Goal: Task Accomplishment & Management: Manage account settings

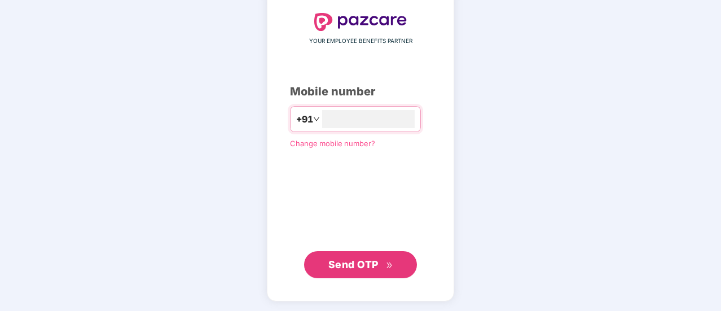
type input "**********"
click at [347, 266] on span "Send OTP" at bounding box center [354, 264] width 50 height 12
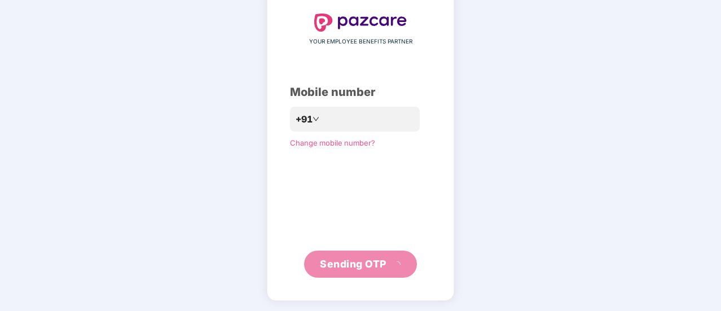
scroll to position [56, 0]
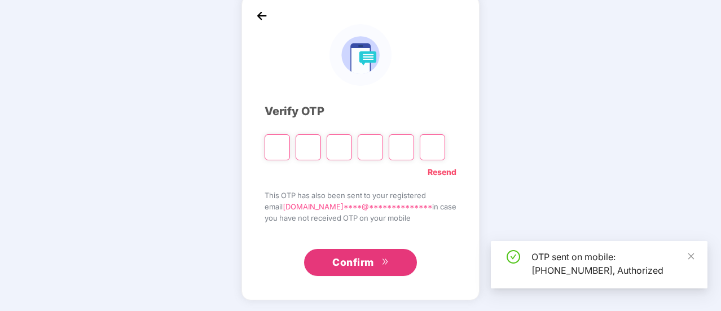
type input "*"
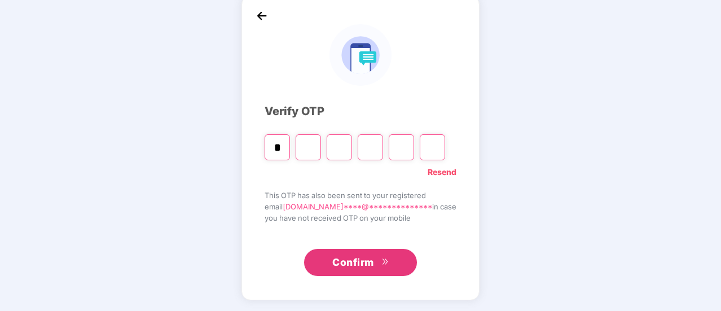
type input "*"
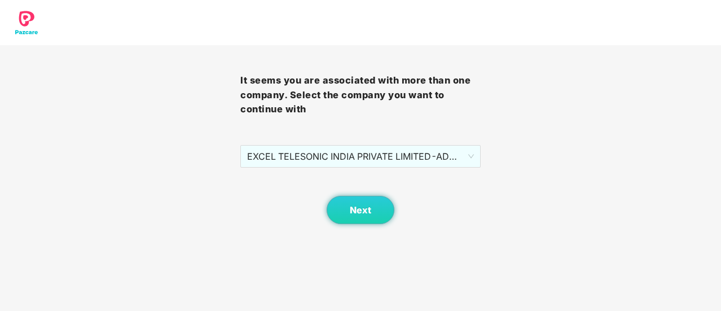
scroll to position [0, 0]
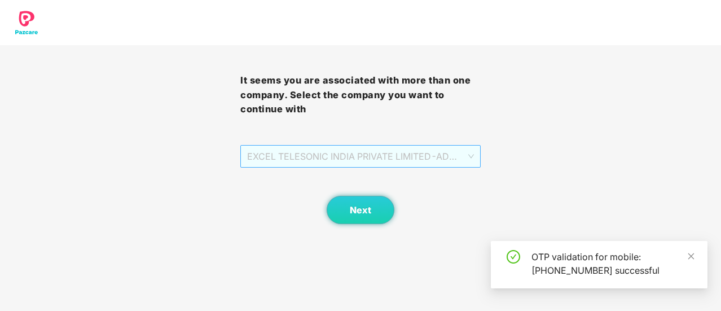
click at [413, 149] on span "EXCEL TELESONIC INDIA PRIVATE LIMITED - ADMIN - ADMIN" at bounding box center [360, 156] width 227 height 21
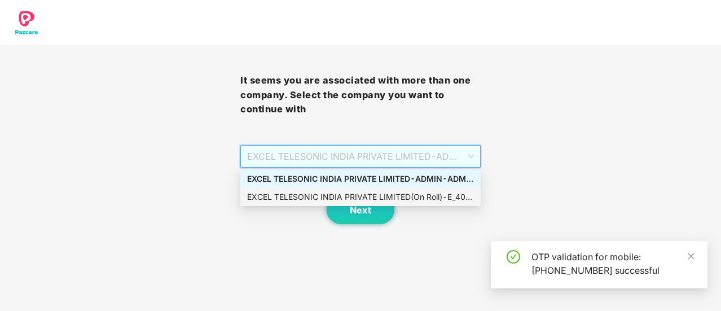
click at [400, 202] on div "EXCEL TELESONIC INDIA PRIVATE LIMITED(On Roll) - E_408 - ADMIN" at bounding box center [360, 197] width 227 height 12
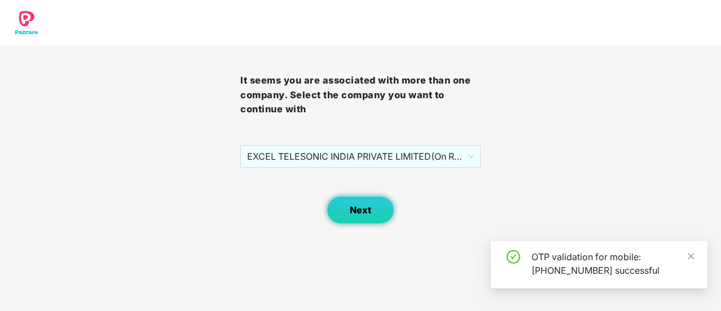
click at [365, 218] on button "Next" at bounding box center [361, 210] width 68 height 28
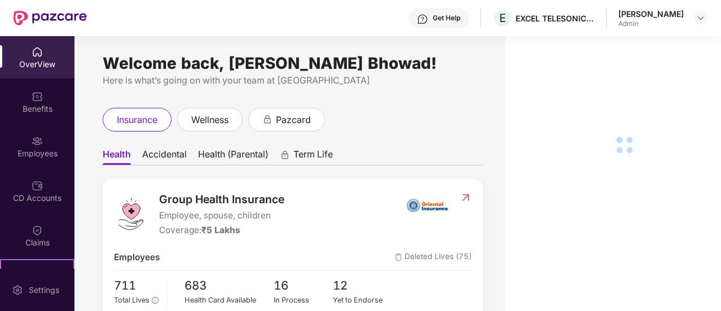
click at [39, 148] on div "Employees" at bounding box center [37, 153] width 75 height 11
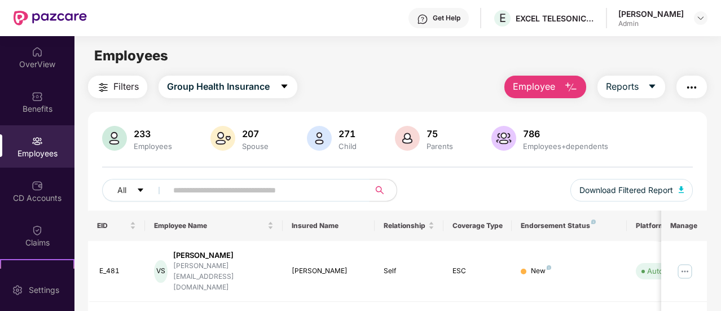
click at [286, 192] on input "text" at bounding box center [263, 190] width 181 height 17
click at [383, 189] on icon "search" at bounding box center [379, 190] width 9 height 9
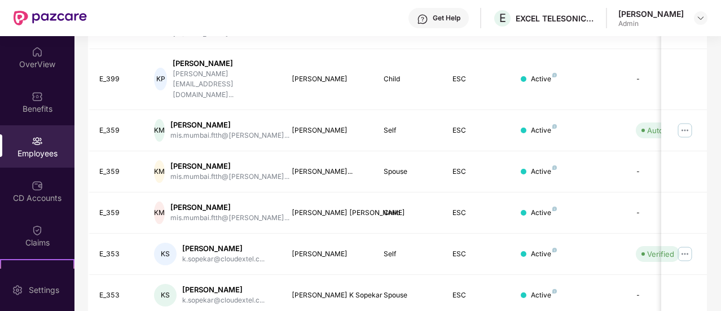
scroll to position [380, 0]
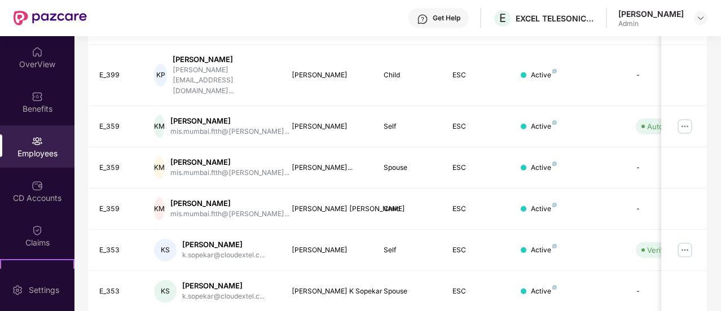
type input "*****"
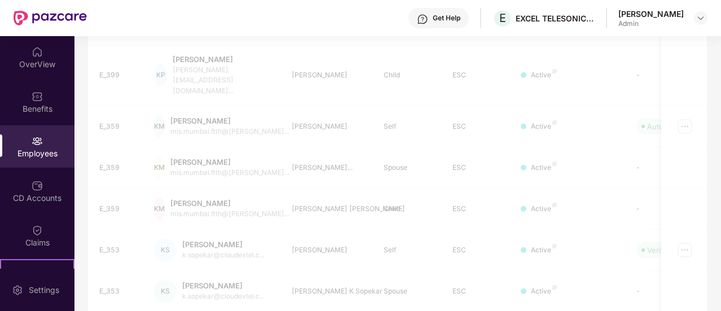
scroll to position [52, 0]
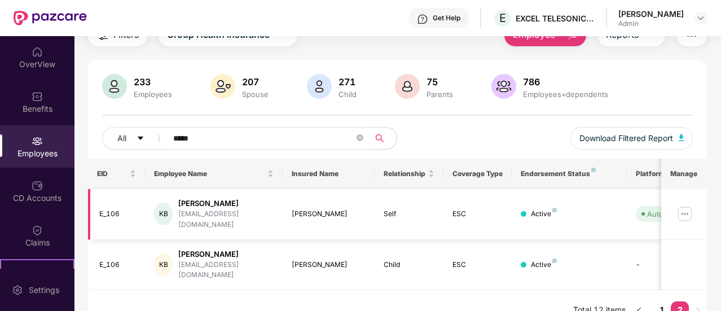
click at [687, 205] on img at bounding box center [685, 214] width 18 height 18
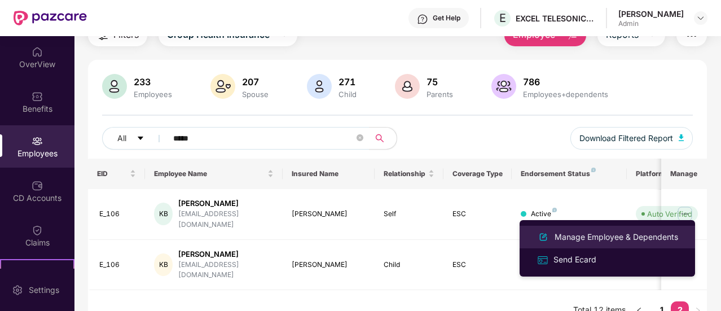
click at [582, 241] on div "Manage Employee & Dependents" at bounding box center [617, 237] width 128 height 12
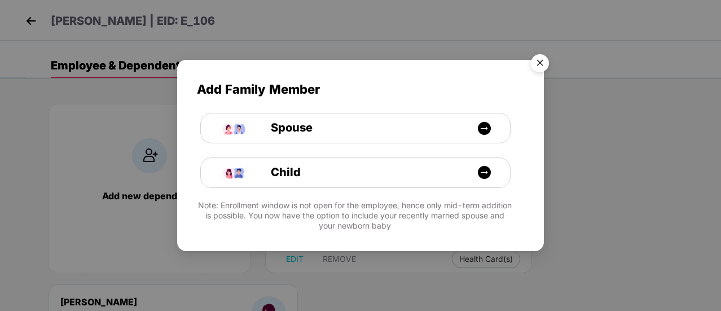
click at [546, 67] on img "Close" at bounding box center [540, 65] width 32 height 32
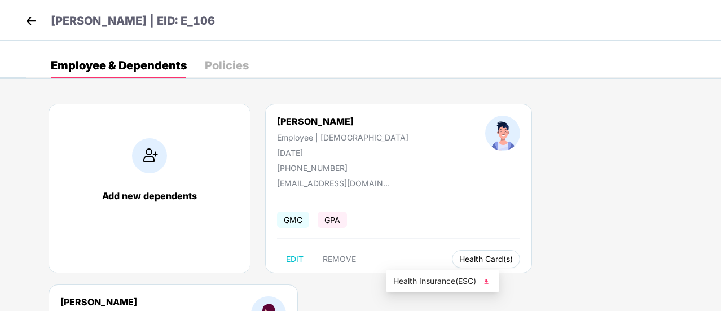
click at [452, 252] on button "Health Card(s)" at bounding box center [486, 259] width 68 height 18
click at [485, 282] on img at bounding box center [486, 281] width 11 height 11
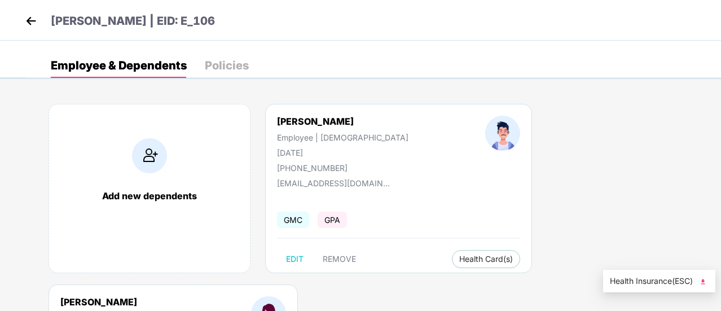
click at [704, 279] on img at bounding box center [703, 281] width 11 height 11
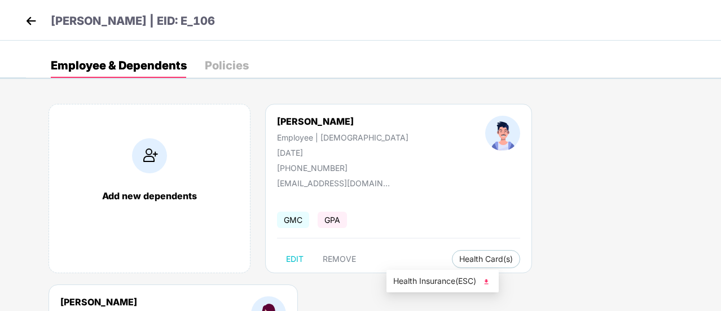
click at [485, 281] on img at bounding box center [486, 281] width 11 height 11
click at [553, 7] on div "[PERSON_NAME] | EID: E_106" at bounding box center [360, 20] width 721 height 41
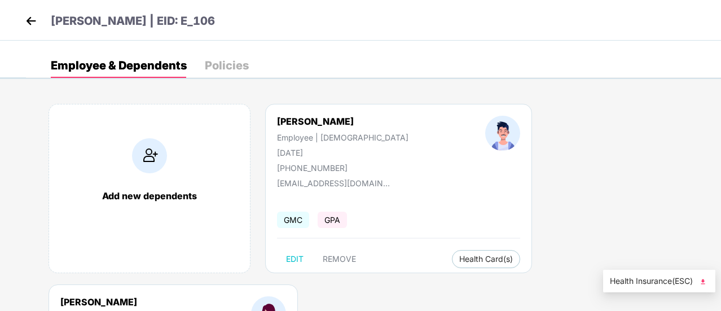
click at [707, 285] on img at bounding box center [703, 281] width 11 height 11
click at [221, 60] on div "Policies" at bounding box center [227, 65] width 44 height 11
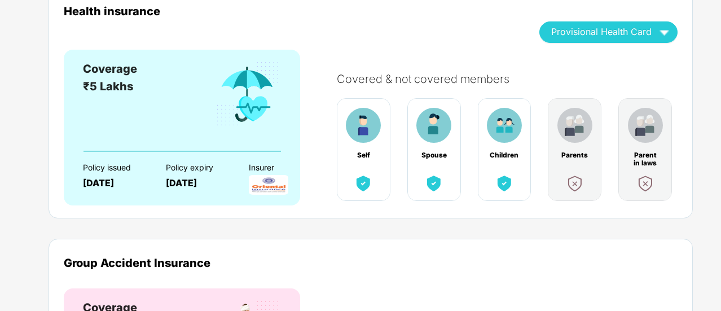
scroll to position [117, 0]
click at [202, 127] on div "Coverage ₹5 Lakhs" at bounding box center [182, 105] width 198 height 90
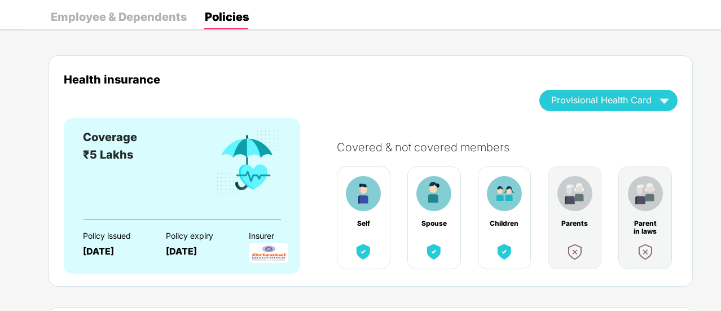
scroll to position [0, 0]
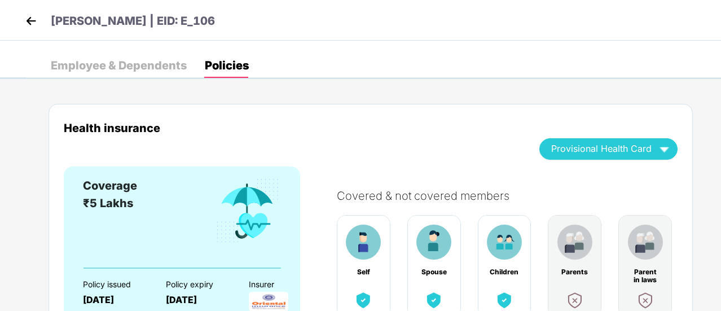
click at [29, 19] on img at bounding box center [31, 20] width 17 height 17
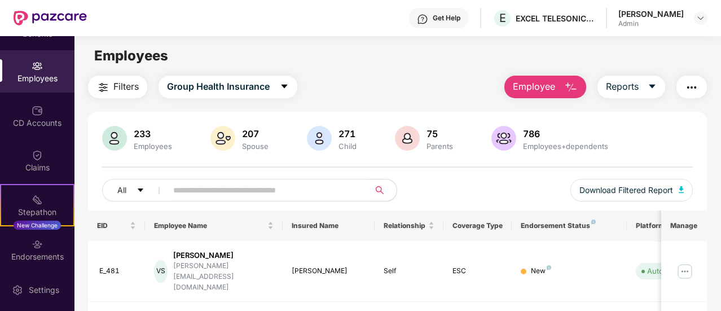
scroll to position [76, 0]
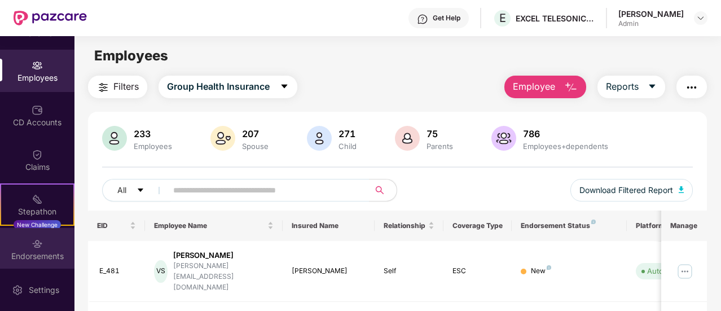
click at [52, 256] on div "Endorsements" at bounding box center [37, 256] width 75 height 11
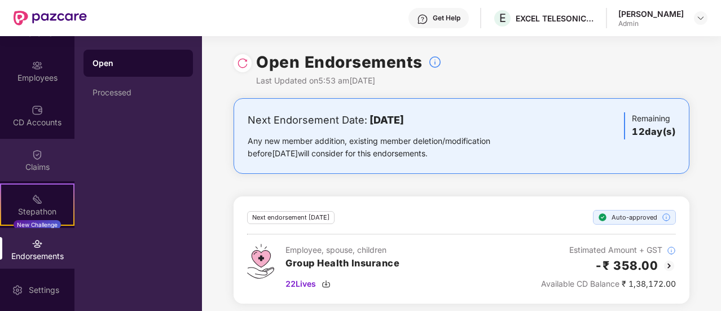
click at [56, 180] on div "Claims" at bounding box center [37, 160] width 75 height 42
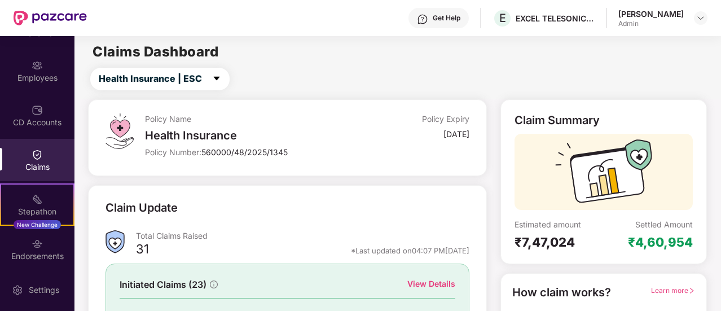
click at [45, 204] on div "Stepathon New Challenge" at bounding box center [37, 204] width 75 height 42
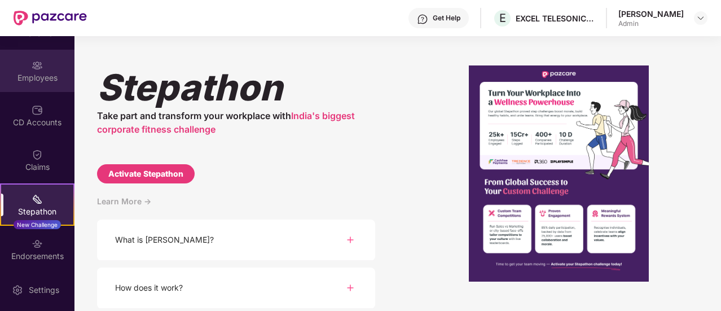
click at [50, 78] on div "Employees" at bounding box center [37, 77] width 75 height 11
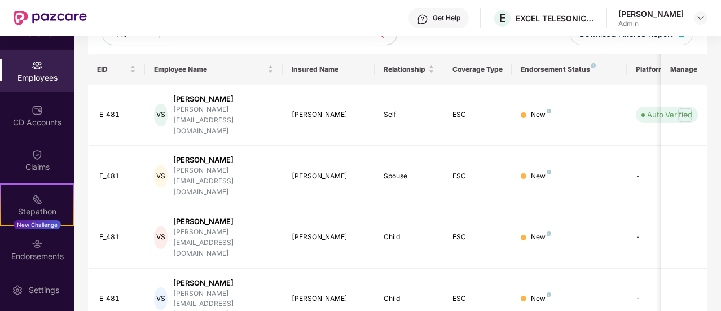
scroll to position [0, 0]
